Goal: Task Accomplishment & Management: Use online tool/utility

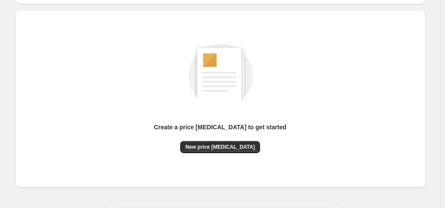
scroll to position [115, 0]
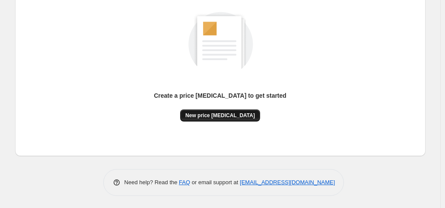
click at [216, 116] on span "New price [MEDICAL_DATA]" at bounding box center [220, 115] width 70 height 7
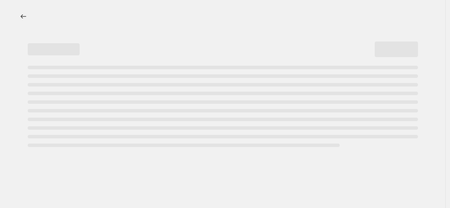
select select "percentage"
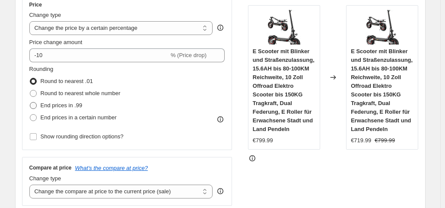
scroll to position [173, 0]
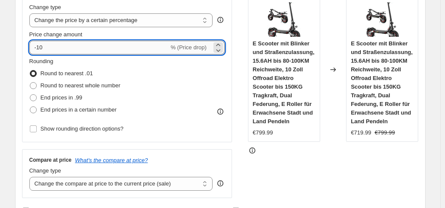
click at [62, 48] on input "-10" at bounding box center [99, 48] width 140 height 14
type input "-1"
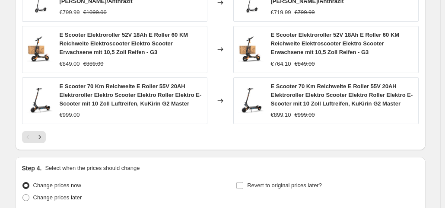
scroll to position [728, 0]
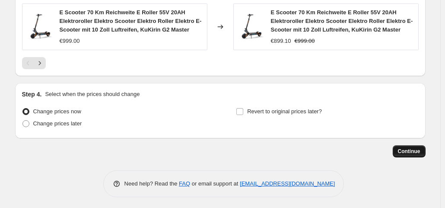
type input "-35"
click at [406, 148] on span "Continue" at bounding box center [409, 151] width 22 height 7
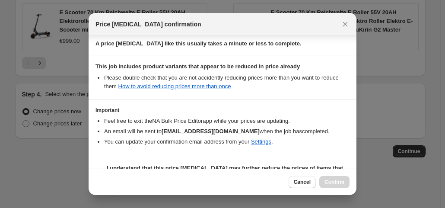
scroll to position [154, 0]
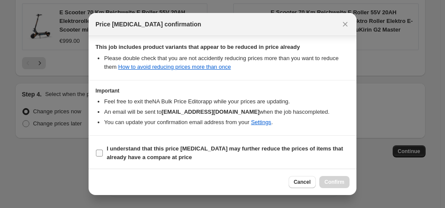
click at [101, 150] on input "I understand that this price [MEDICAL_DATA] may further reduce the prices of it…" at bounding box center [99, 153] width 7 height 7
checkbox input "true"
click at [328, 185] on span "Confirm" at bounding box center [335, 182] width 20 height 7
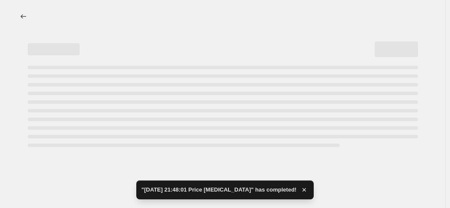
select select "percentage"
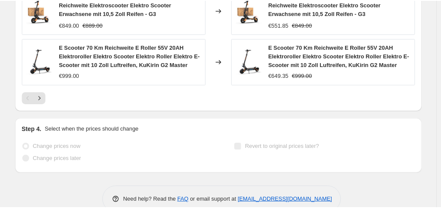
scroll to position [792, 0]
